Goal: Check status

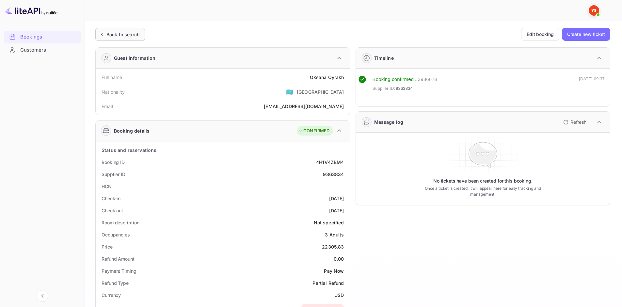
click at [144, 31] on div "Back to search" at bounding box center [120, 34] width 50 height 13
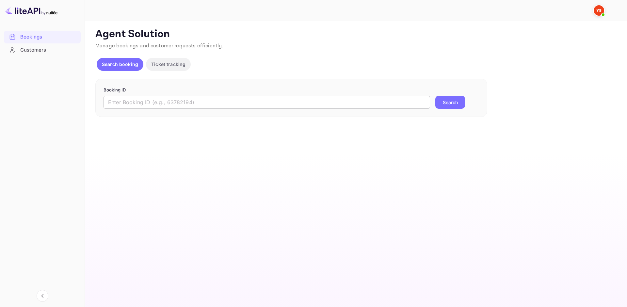
click at [194, 106] on input "text" at bounding box center [267, 102] width 327 height 13
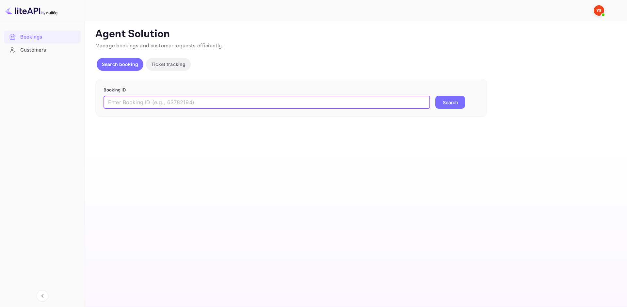
paste input "9002206"
type input "9002206"
click at [455, 103] on button "Search" at bounding box center [451, 102] width 30 height 13
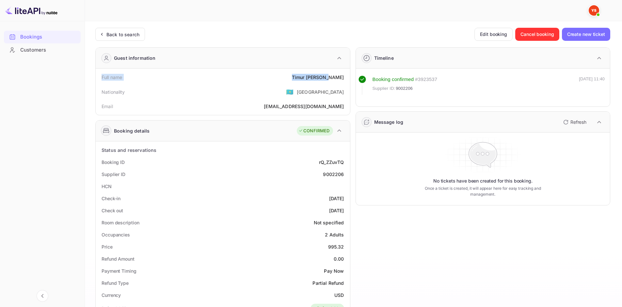
drag, startPoint x: 103, startPoint y: 76, endPoint x: 346, endPoint y: 79, distance: 243.4
click at [345, 77] on div "Full name [PERSON_NAME]" at bounding box center [222, 77] width 249 height 12
copy div "Full name [PERSON_NAME]"
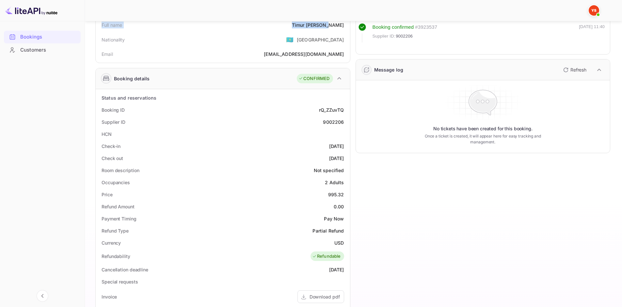
scroll to position [65, 0]
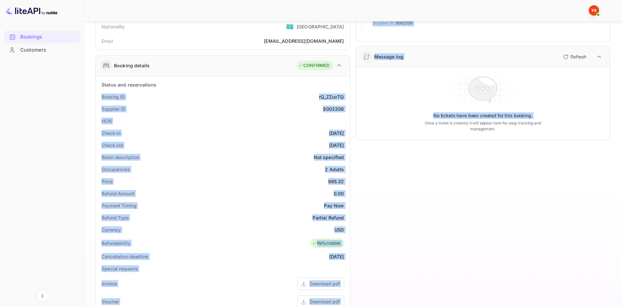
drag, startPoint x: 101, startPoint y: 95, endPoint x: 352, endPoint y: 108, distance: 251.0
click at [352, 108] on div "Guest information Full name [PERSON_NAME] Nationality 🇰🇿 [DEMOGRAPHIC_DATA] Ema…" at bounding box center [350, 209] width 521 height 464
click at [342, 140] on div "Check out [DATE]" at bounding box center [222, 145] width 249 height 12
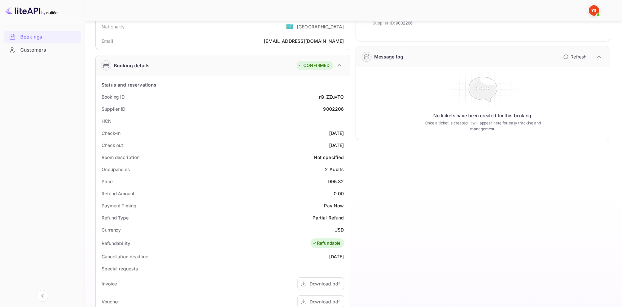
drag, startPoint x: 345, startPoint y: 147, endPoint x: 99, endPoint y: 94, distance: 251.0
click at [99, 94] on div "Status and reservations Booking ID rQ_ZZuvTQ Supplier ID 9002206 HCN Check-in […" at bounding box center [222, 256] width 249 height 355
copy div "Booking ID rQ_ZZuvTQ Supplier ID 9002206 HCN Check-in [DATE] Check out [DATE]"
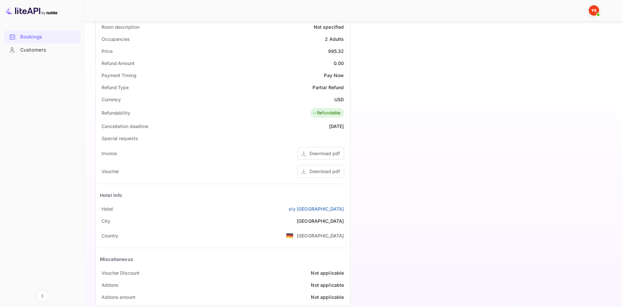
scroll to position [196, 0]
click at [323, 170] on div "Download pdf" at bounding box center [325, 171] width 30 height 7
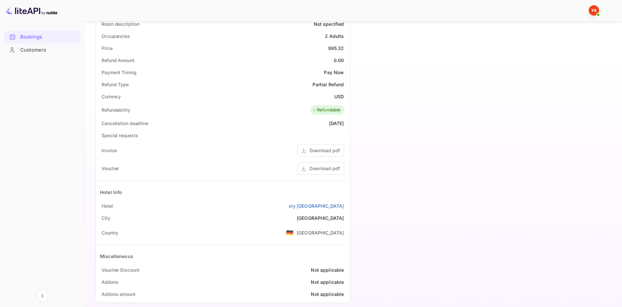
scroll to position [207, 0]
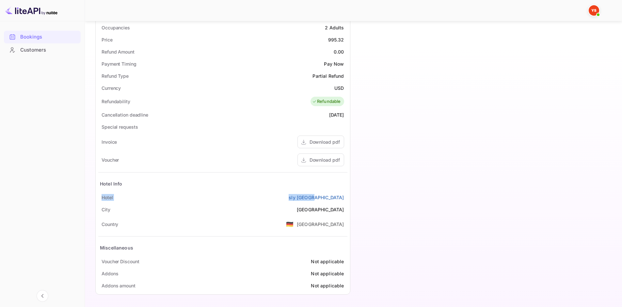
drag, startPoint x: 101, startPoint y: 195, endPoint x: 345, endPoint y: 198, distance: 244.4
click at [345, 198] on div "[GEOGRAPHIC_DATA]" at bounding box center [222, 197] width 249 height 12
copy div "[GEOGRAPHIC_DATA]"
